Goal: Browse casually

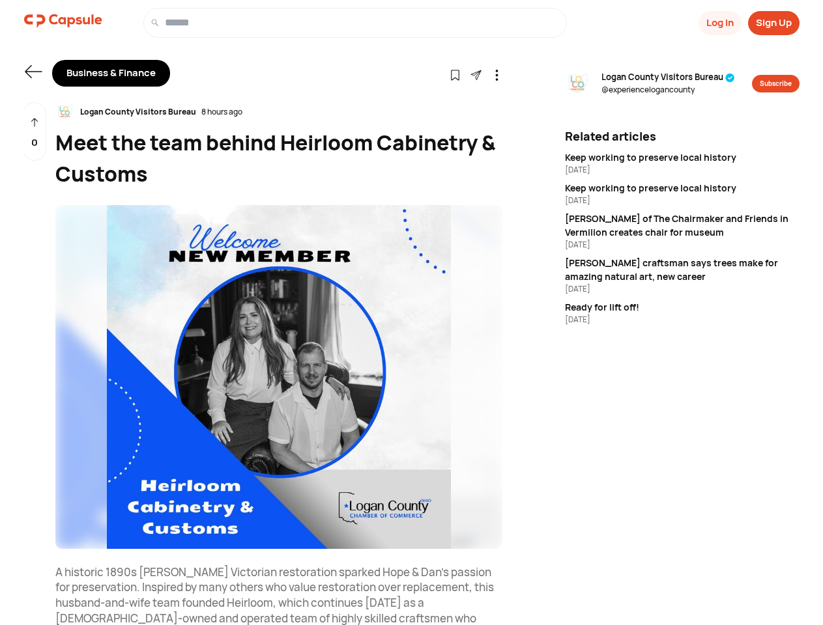
click at [719, 23] on button "Log In" at bounding box center [719, 23] width 43 height 24
click at [773, 23] on button "Sign Up" at bounding box center [773, 23] width 51 height 24
click at [33, 72] on icon at bounding box center [33, 71] width 17 height 13
click at [455, 74] on icon at bounding box center [455, 75] width 11 height 11
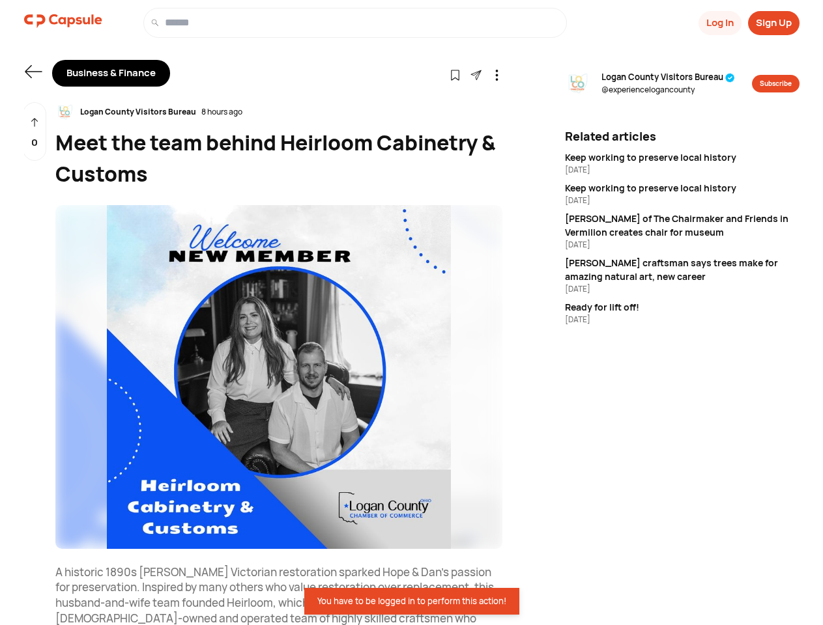
click at [496, 74] on icon at bounding box center [496, 75] width 11 height 11
click at [279, 112] on div "Logan County Visitors Bureau 8 hours ago" at bounding box center [278, 112] width 447 height 20
click at [279, 377] on img at bounding box center [278, 377] width 447 height 344
click at [35, 132] on div "0" at bounding box center [34, 131] width 23 height 59
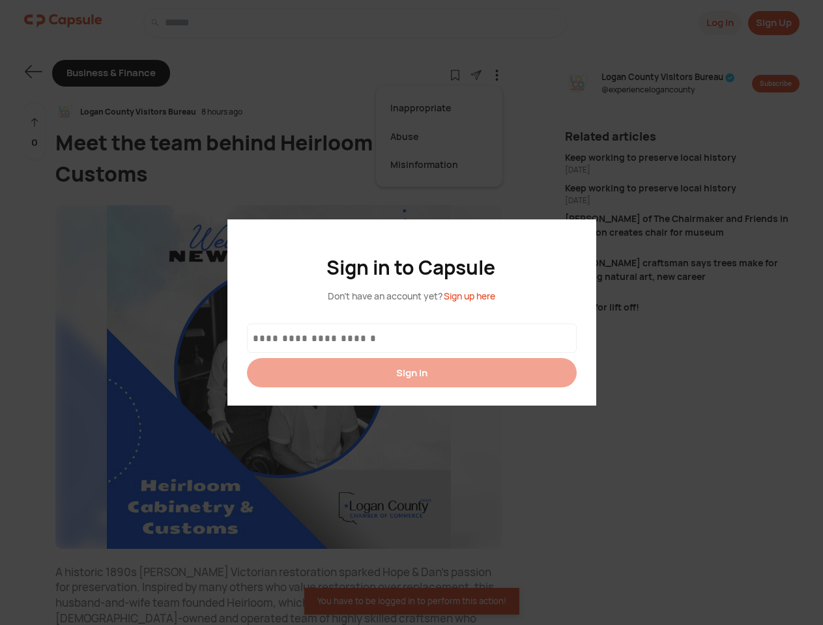
click at [667, 83] on div at bounding box center [411, 312] width 823 height 625
